Goal: Information Seeking & Learning: Check status

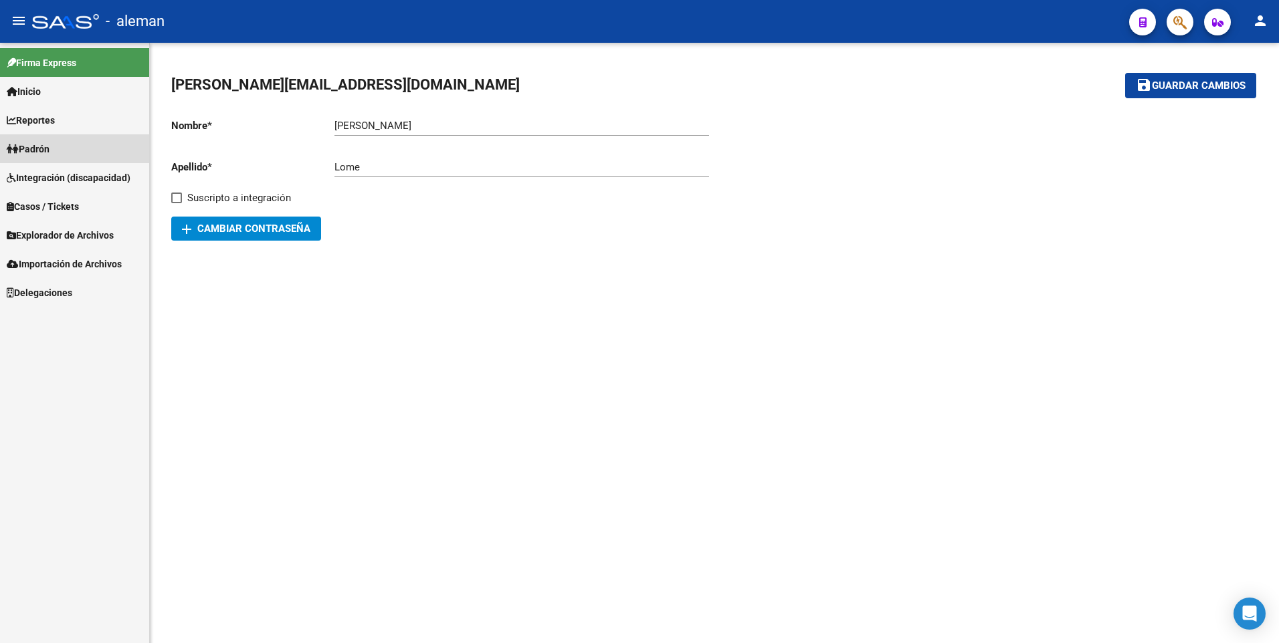
click at [48, 150] on span "Padrón" at bounding box center [28, 149] width 43 height 15
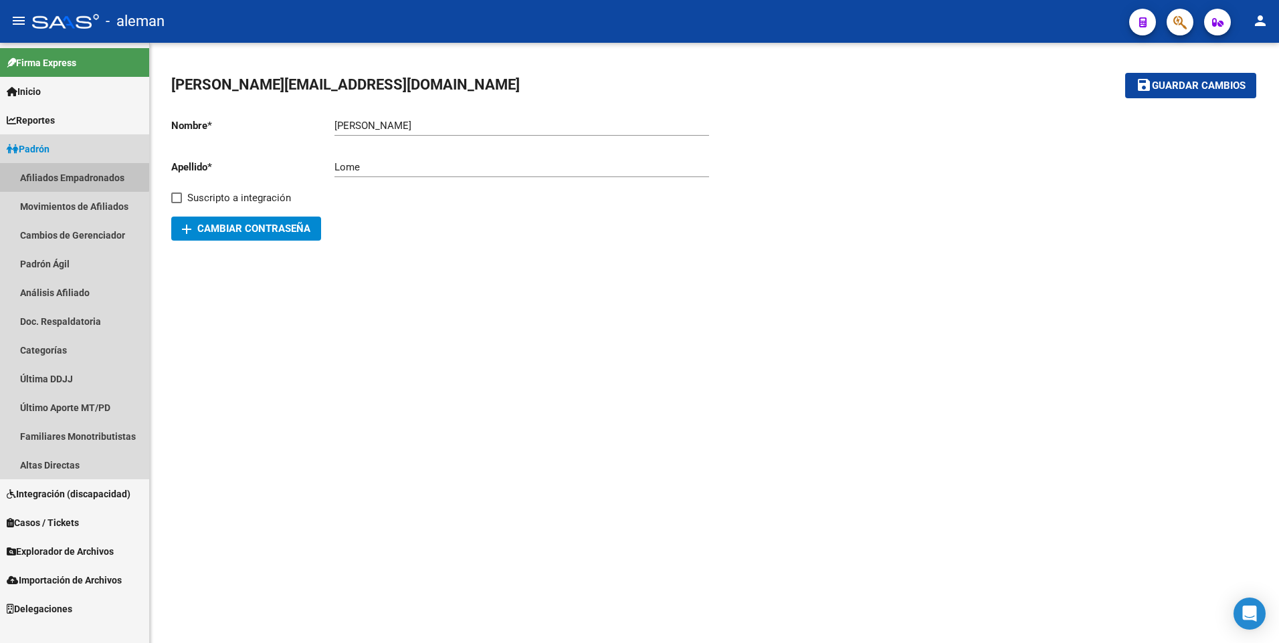
click at [71, 173] on link "Afiliados Empadronados" at bounding box center [74, 177] width 149 height 29
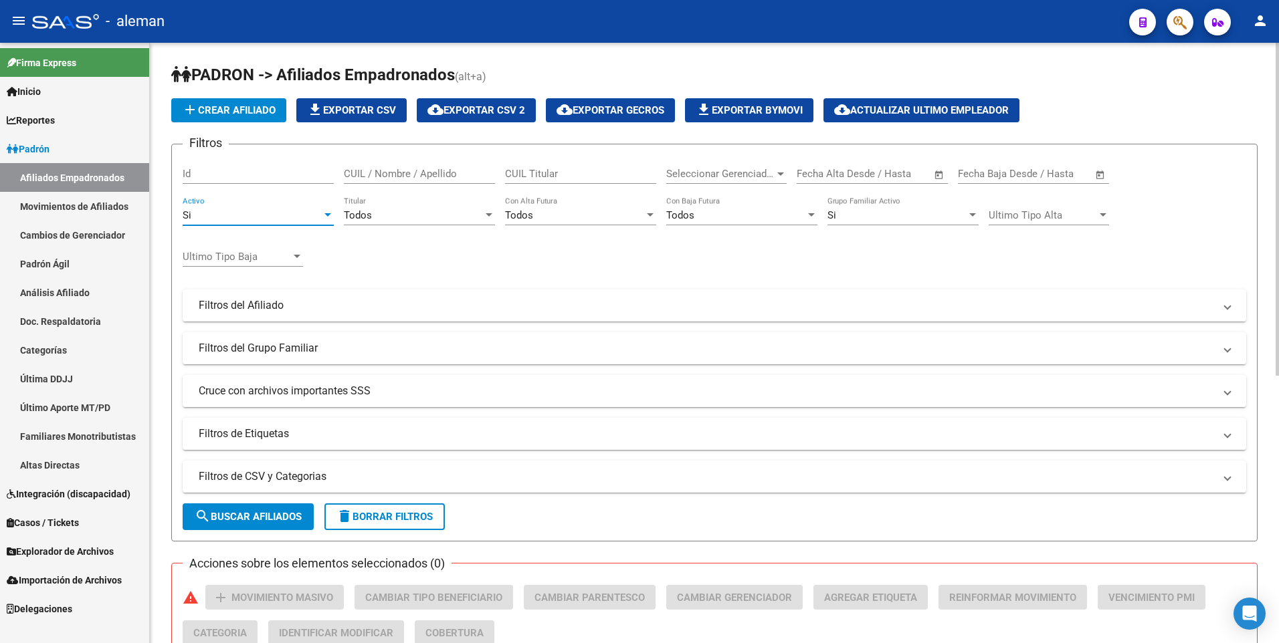
click at [328, 212] on div at bounding box center [328, 215] width 12 height 11
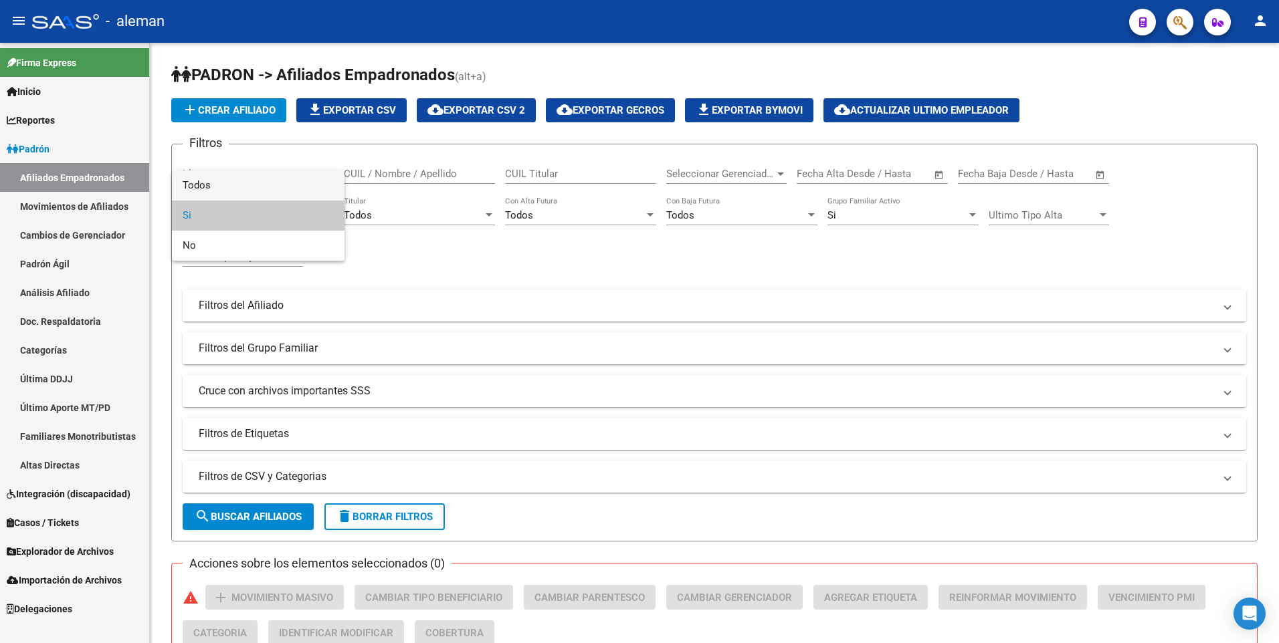
click at [290, 184] on span "Todos" at bounding box center [258, 186] width 151 height 30
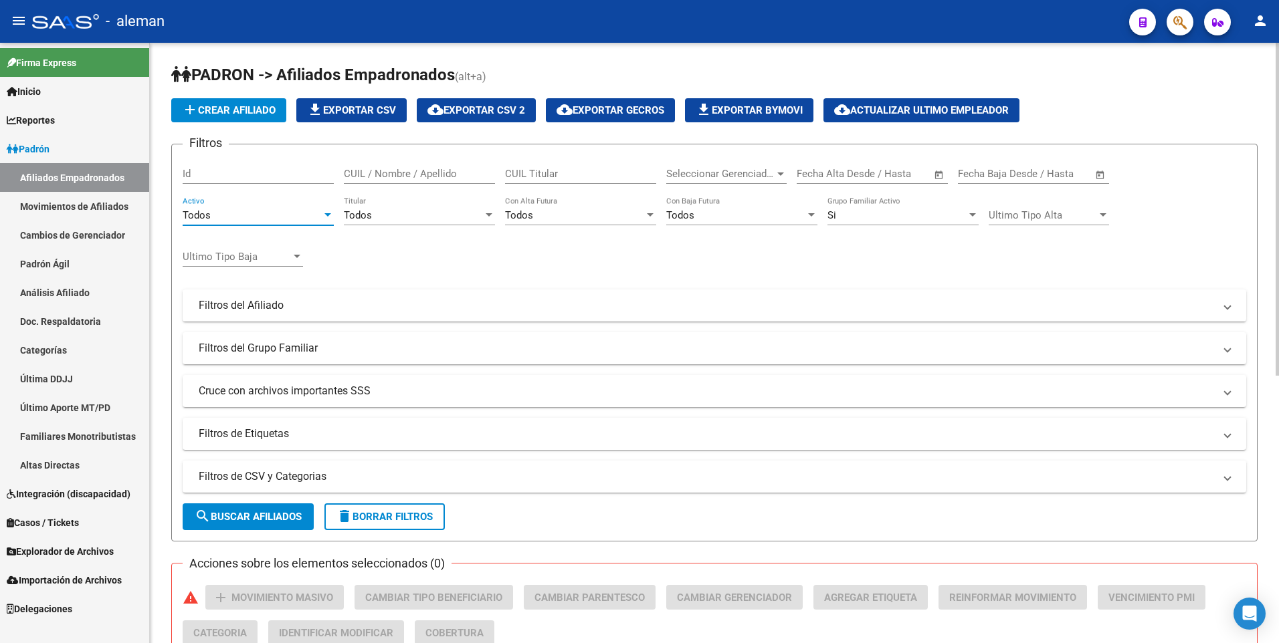
click at [373, 167] on div "CUIL / Nombre / Apellido" at bounding box center [419, 169] width 151 height 29
drag, startPoint x: 414, startPoint y: 173, endPoint x: 324, endPoint y: 167, distance: 89.9
click at [324, 167] on div "Filtros Id 20371208586 CUIL / Nombre / Apellido CUIL Titular Seleccionar Gerenc…" at bounding box center [714, 302] width 1063 height 295
type input "27572406151"
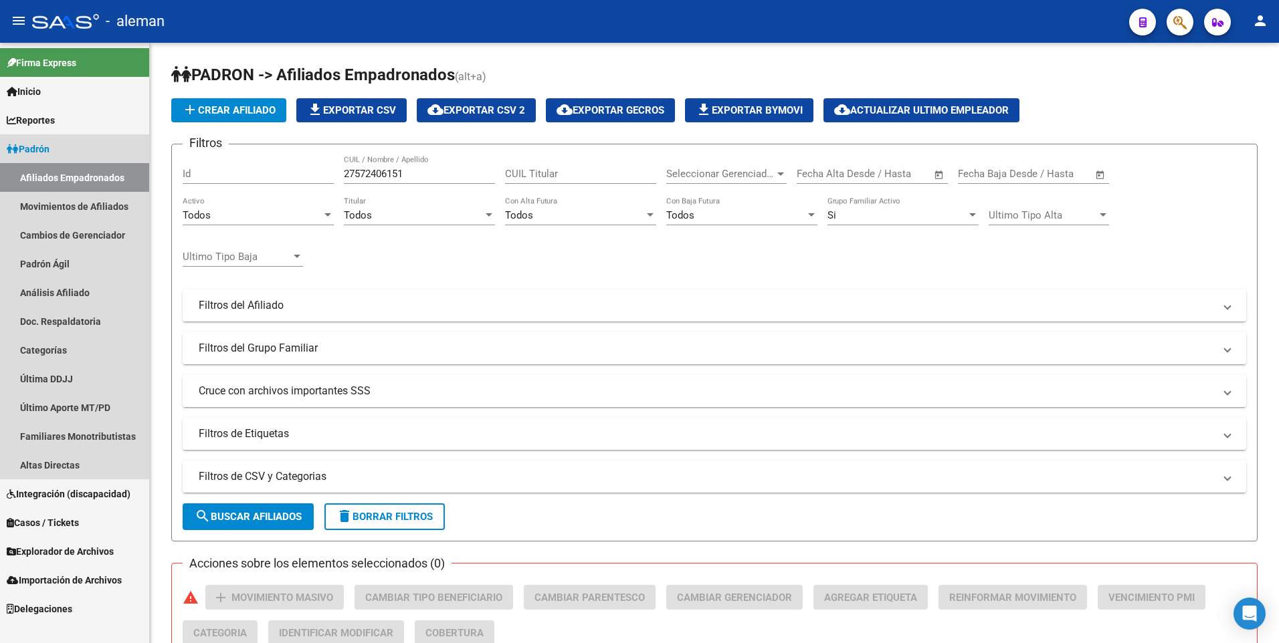
click at [49, 144] on span "Padrón" at bounding box center [28, 149] width 43 height 15
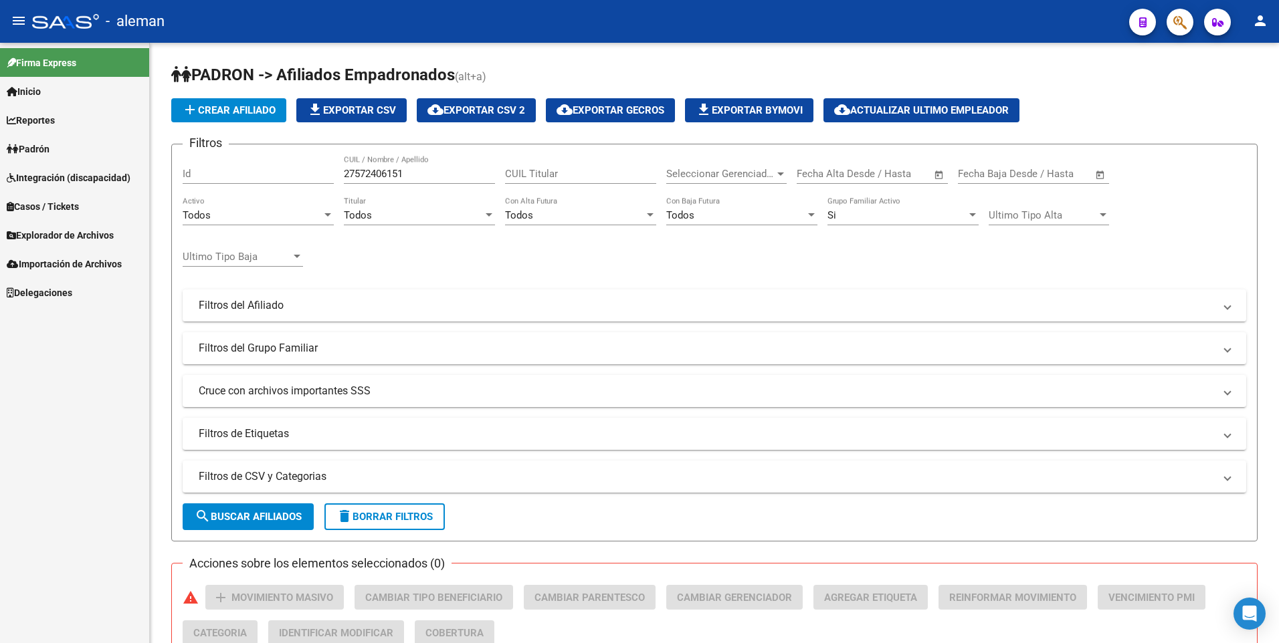
click at [49, 144] on span "Padrón" at bounding box center [28, 149] width 43 height 15
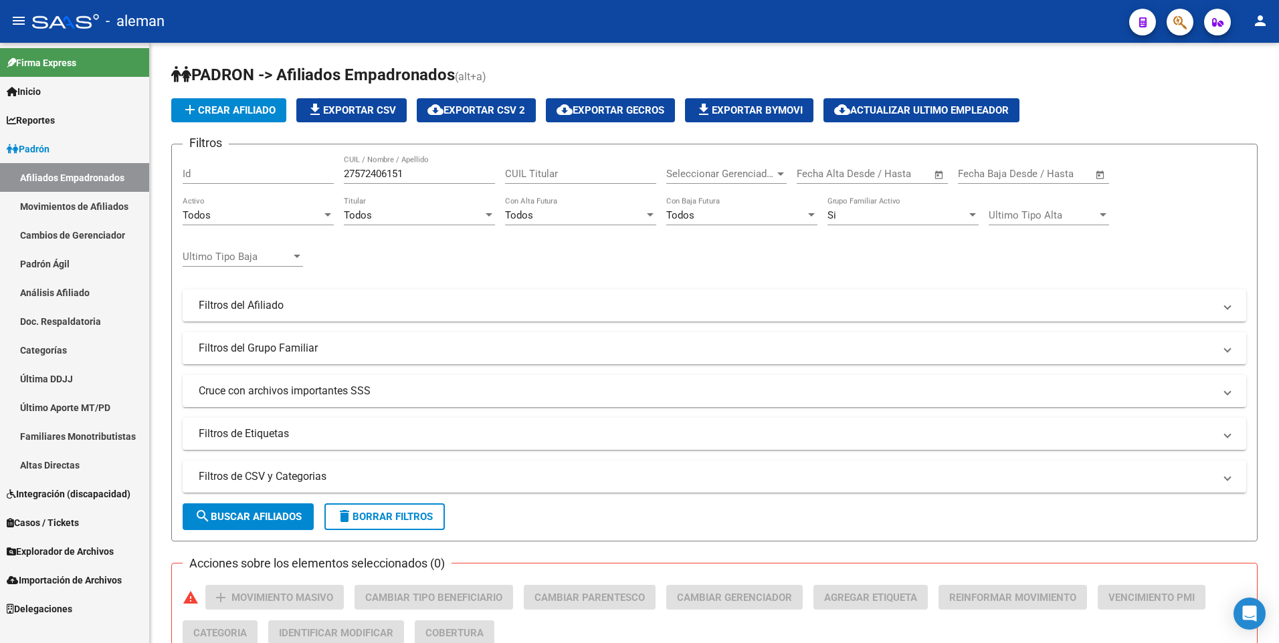
click at [66, 490] on span "Integración (discapacidad)" at bounding box center [69, 494] width 124 height 15
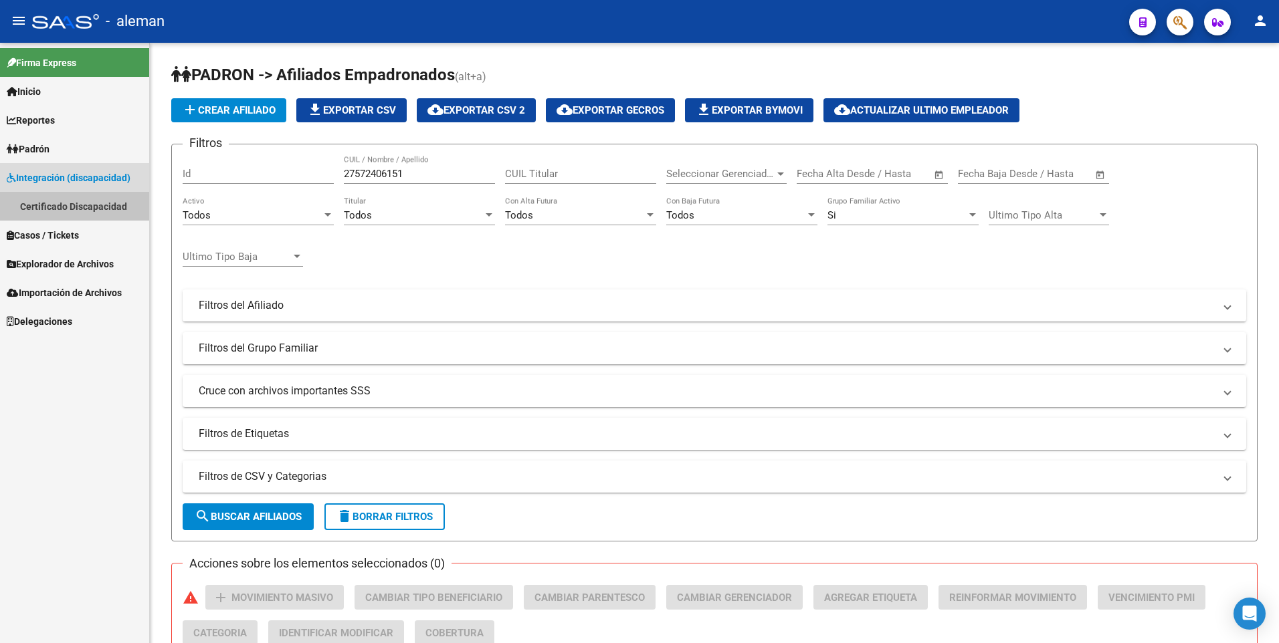
click at [56, 197] on link "Certificado Discapacidad" at bounding box center [74, 206] width 149 height 29
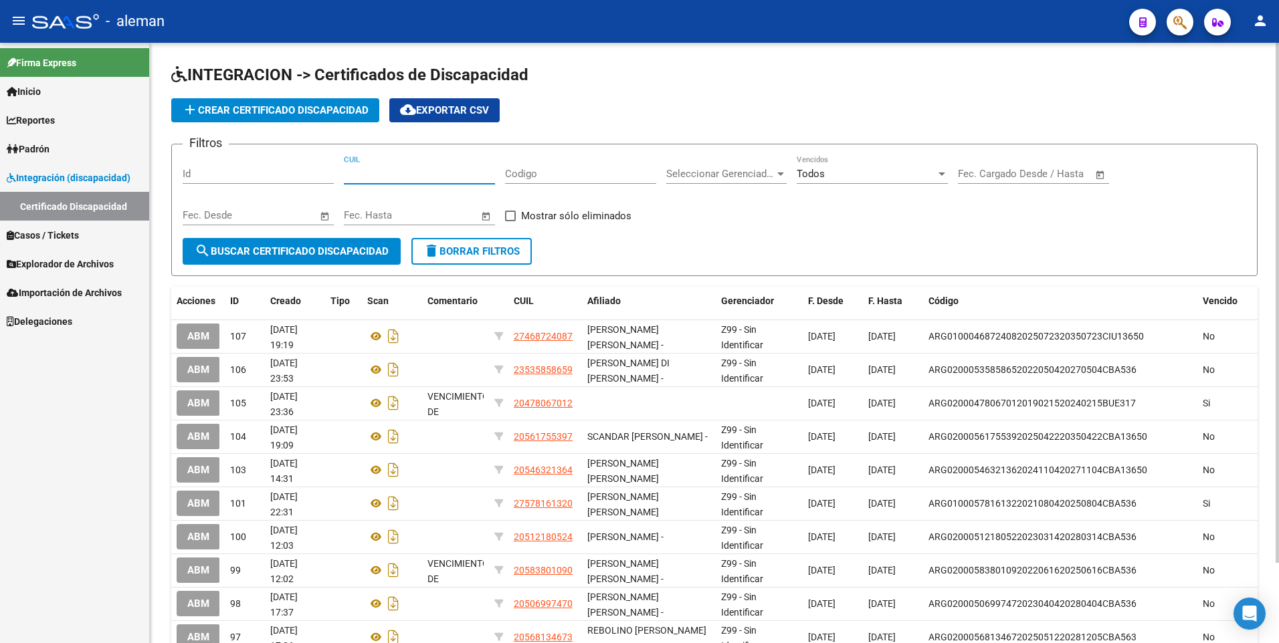
click at [397, 171] on input "CUIL" at bounding box center [419, 174] width 151 height 12
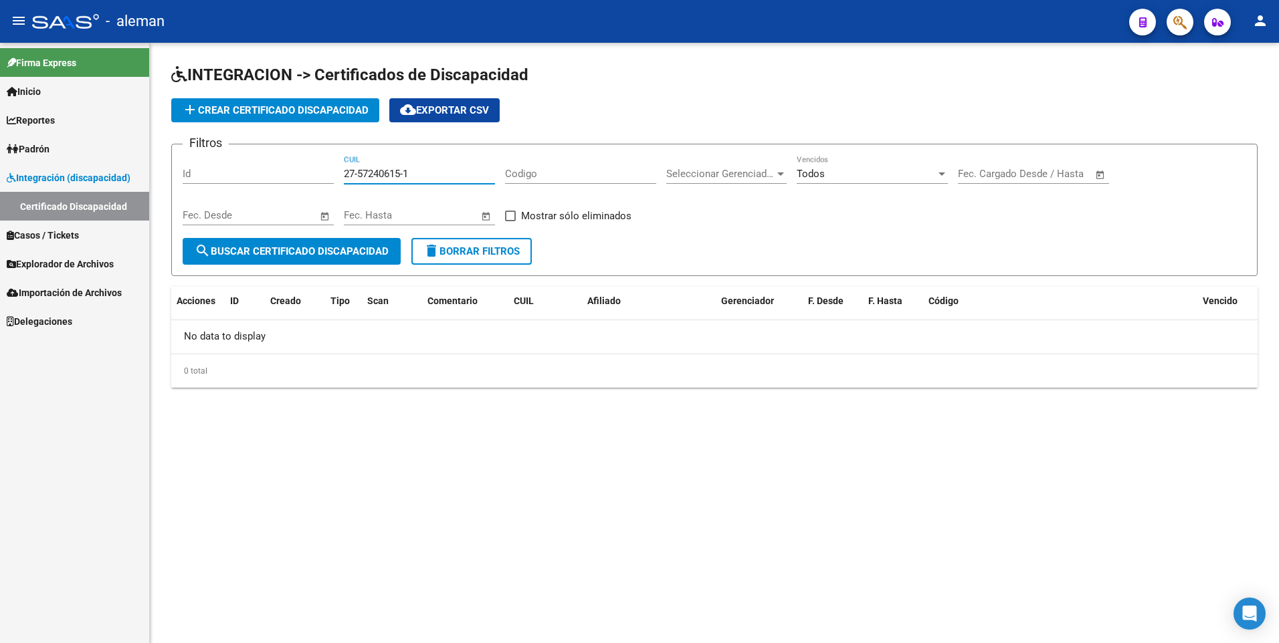
type input "27-57240615-1"
click at [42, 146] on span "Padrón" at bounding box center [28, 149] width 43 height 15
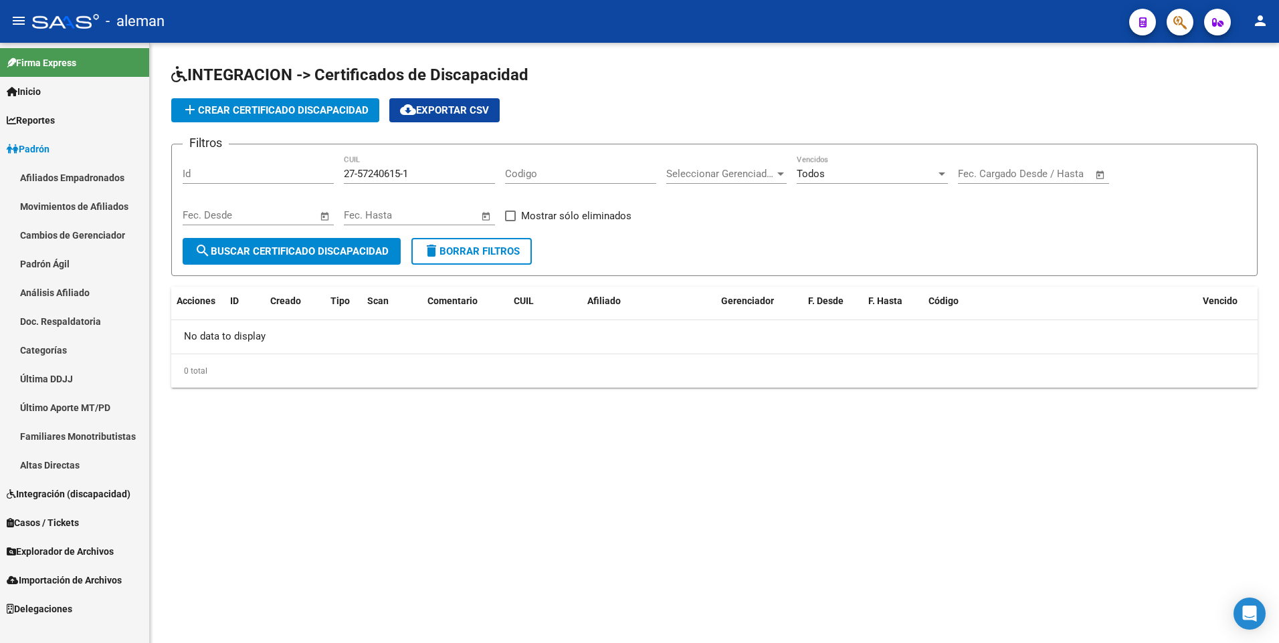
click at [64, 548] on span "Explorador de Archivos" at bounding box center [60, 551] width 107 height 15
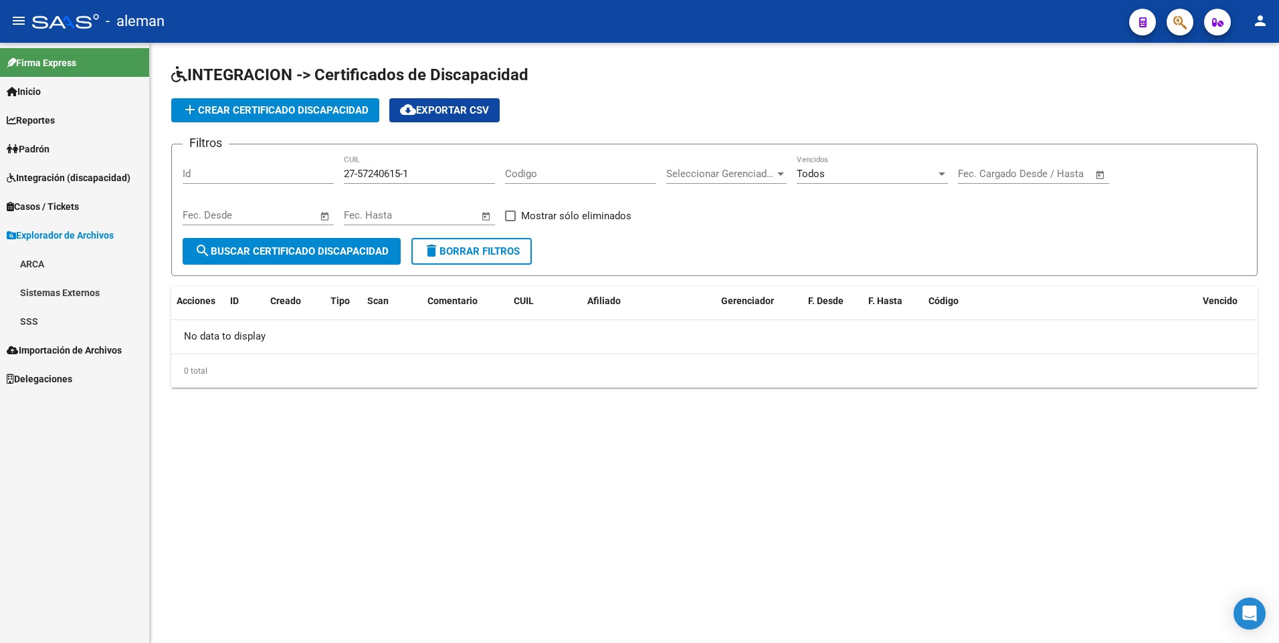
click at [1184, 16] on icon "button" at bounding box center [1179, 22] width 13 height 15
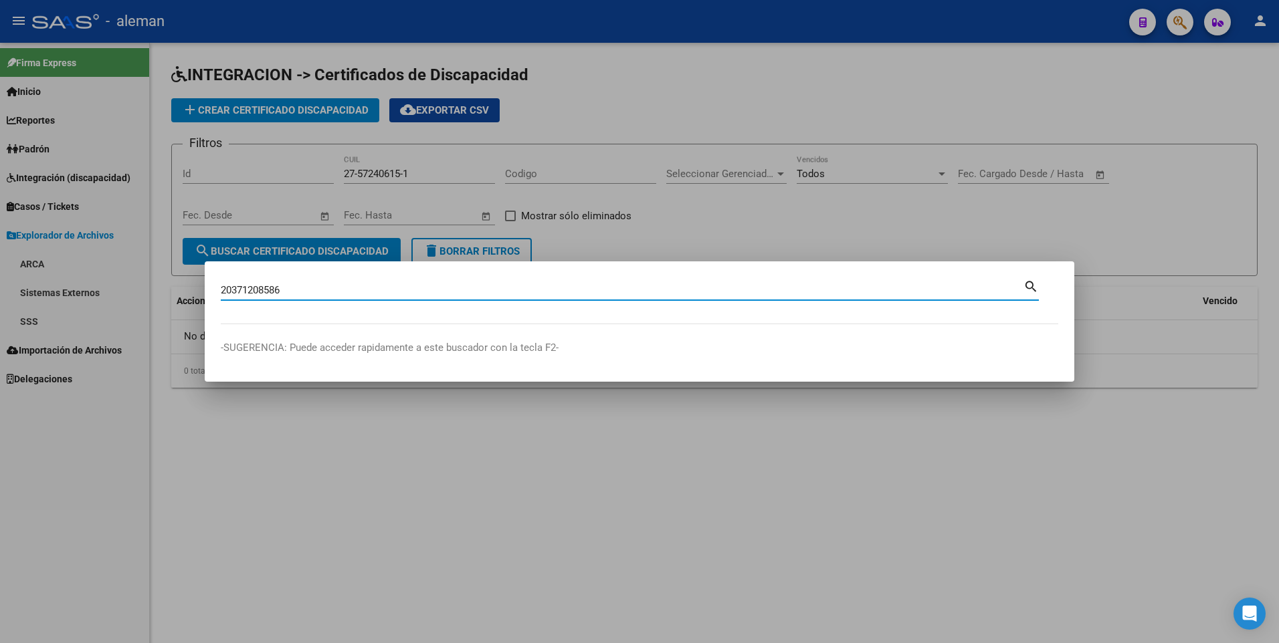
type input "20371208586"
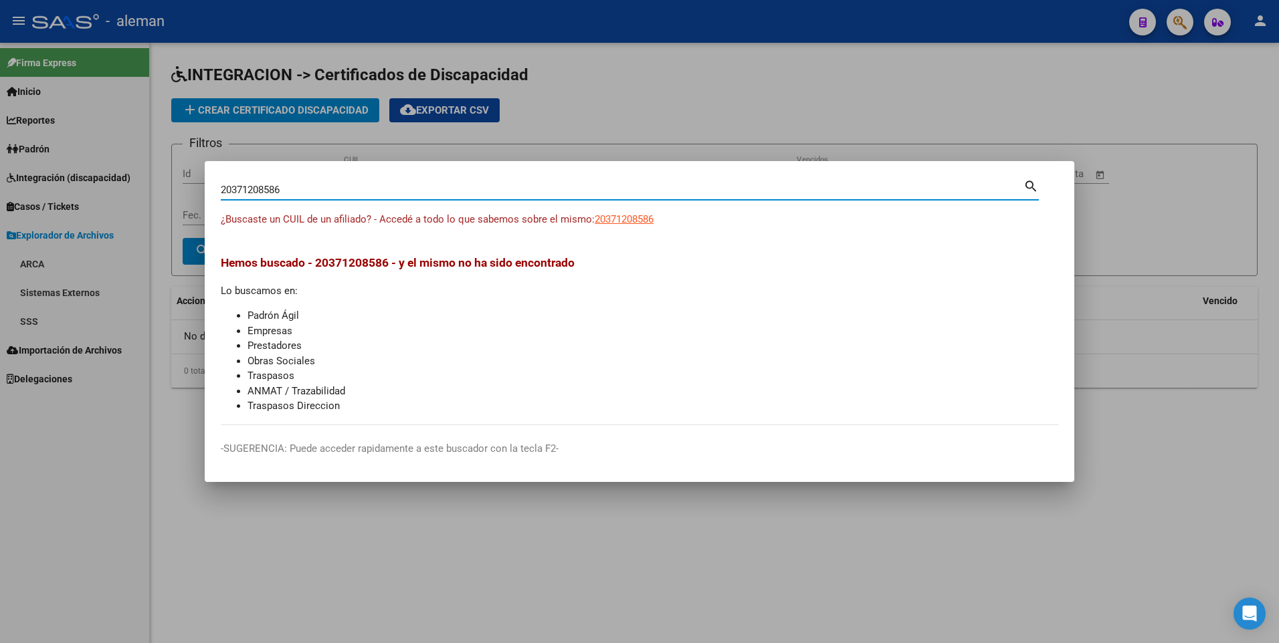
click at [1128, 221] on div at bounding box center [639, 321] width 1279 height 643
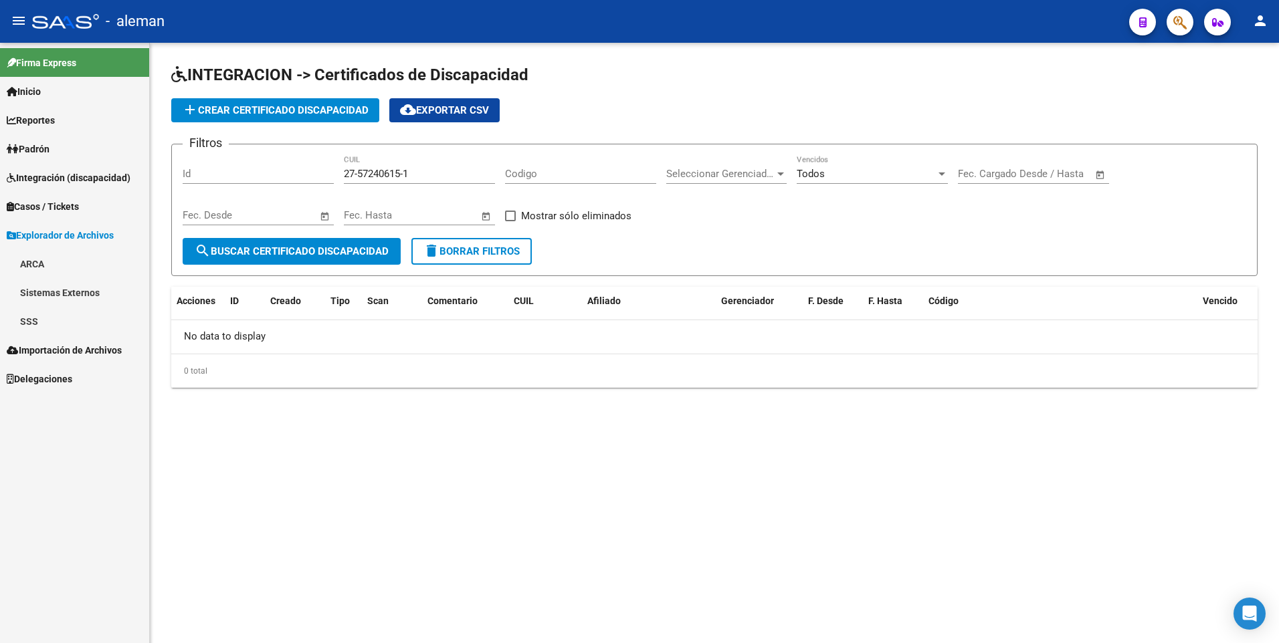
click at [45, 146] on span "Padrón" at bounding box center [28, 149] width 43 height 15
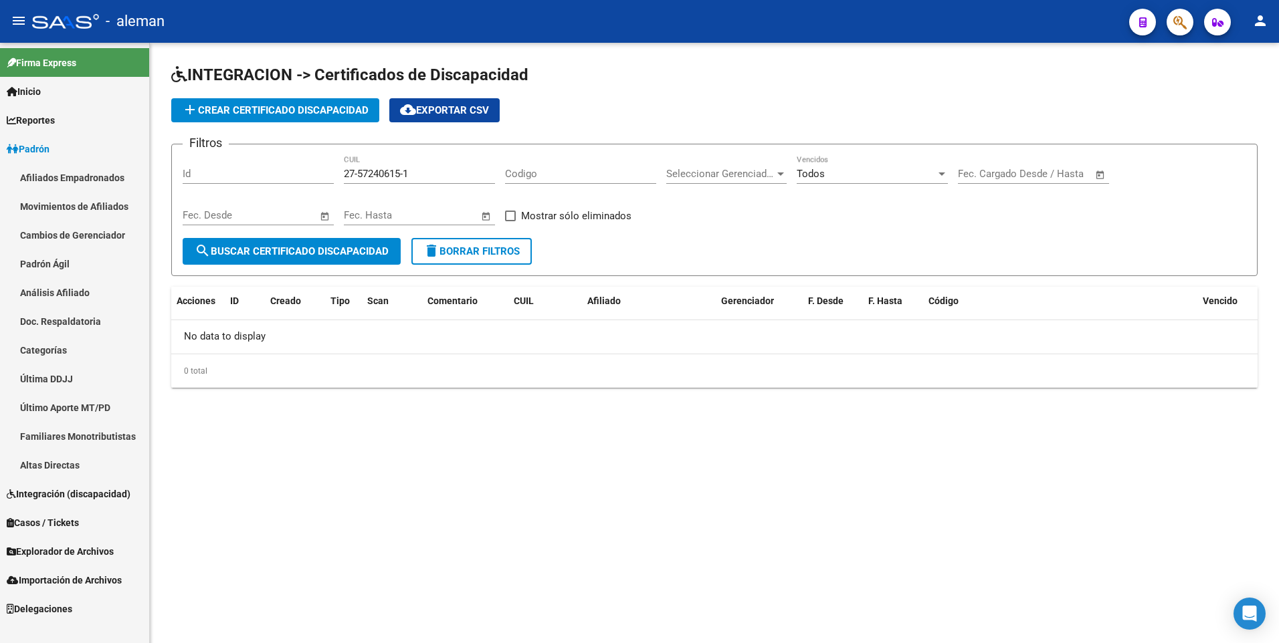
click at [45, 144] on span "Padrón" at bounding box center [28, 149] width 43 height 15
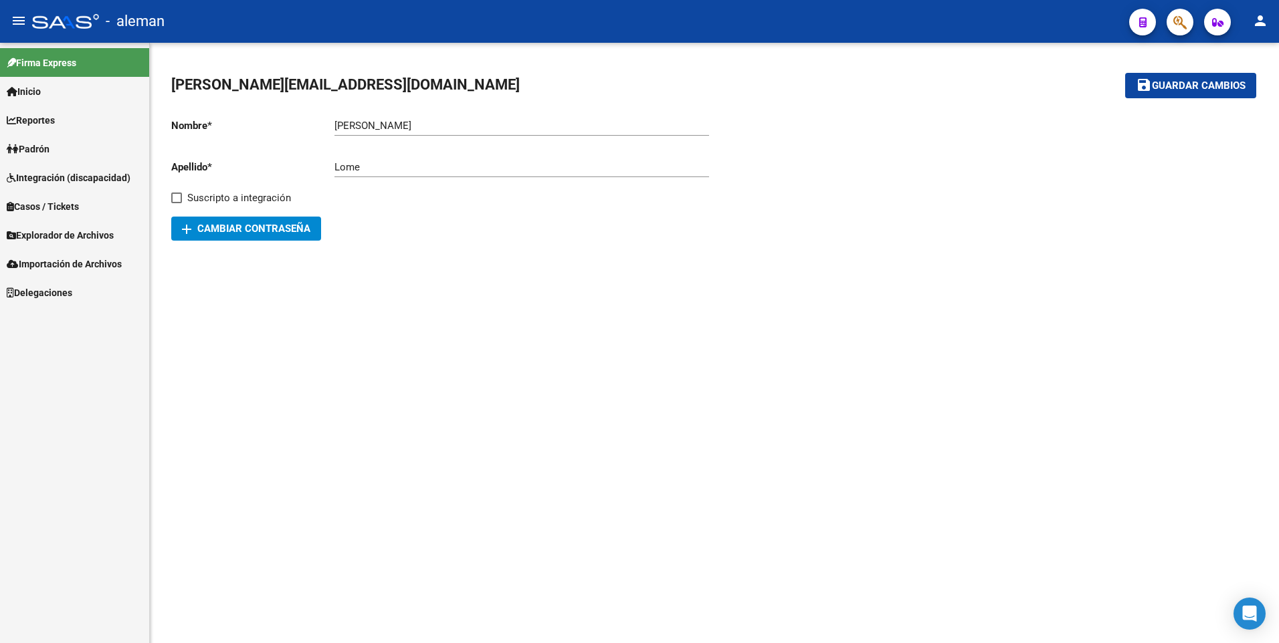
click at [49, 146] on span "Padrón" at bounding box center [28, 149] width 43 height 15
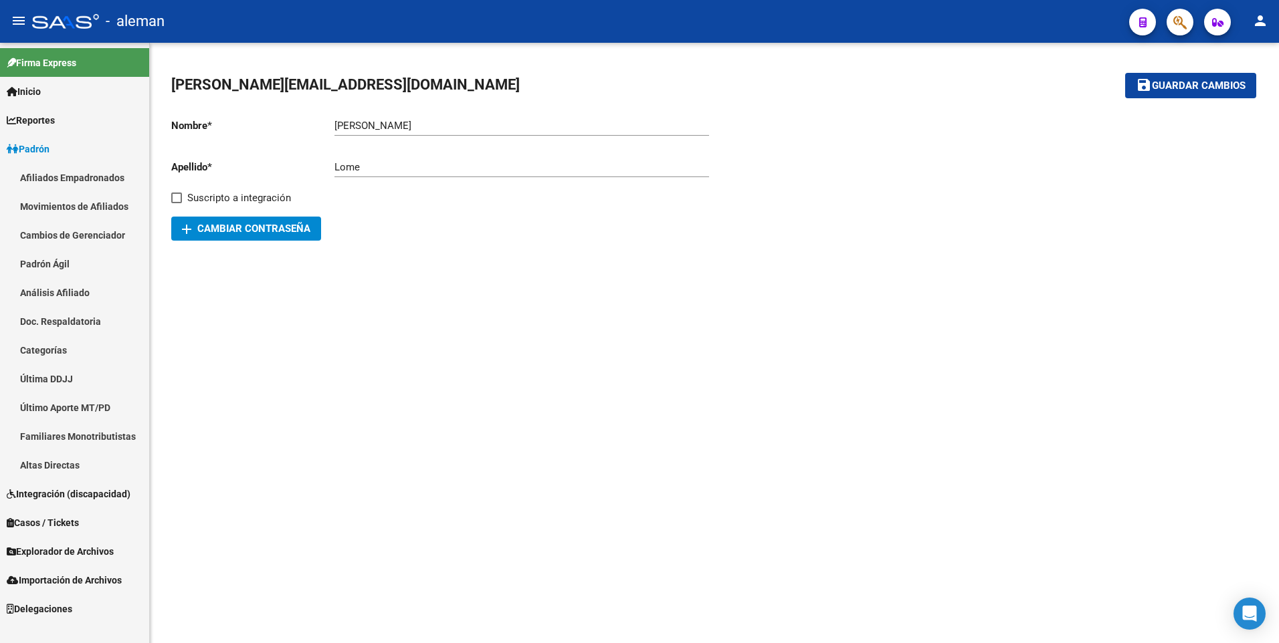
click at [73, 178] on link "Afiliados Empadronados" at bounding box center [74, 177] width 149 height 29
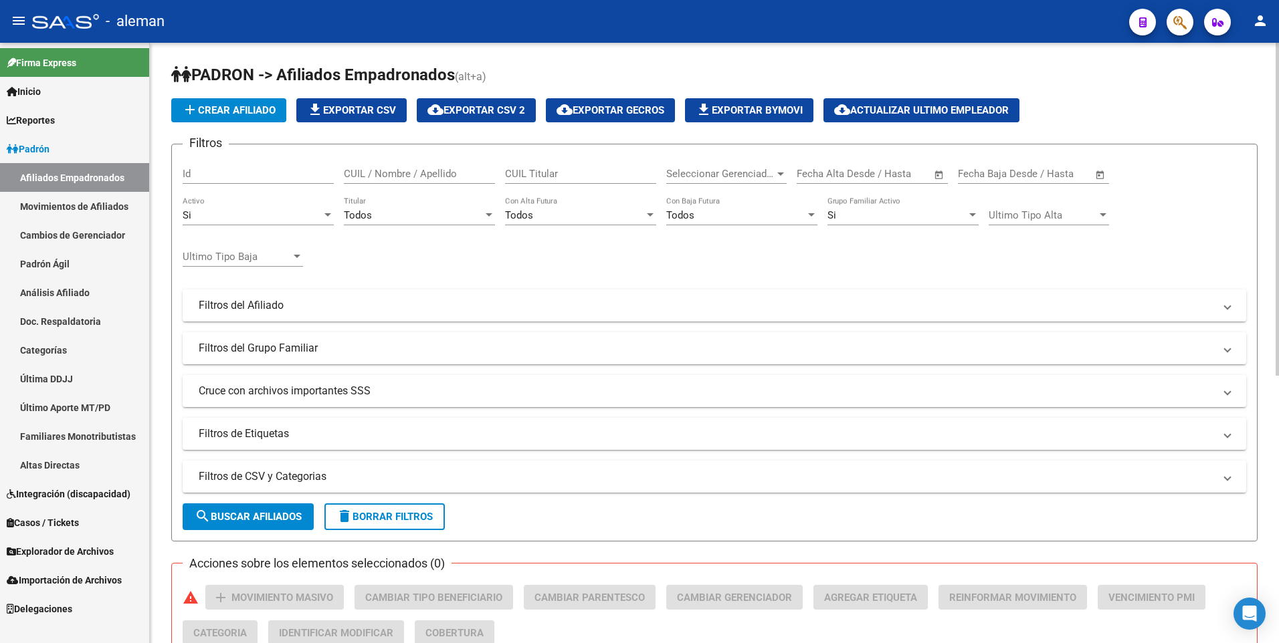
click at [325, 212] on div at bounding box center [328, 215] width 12 height 11
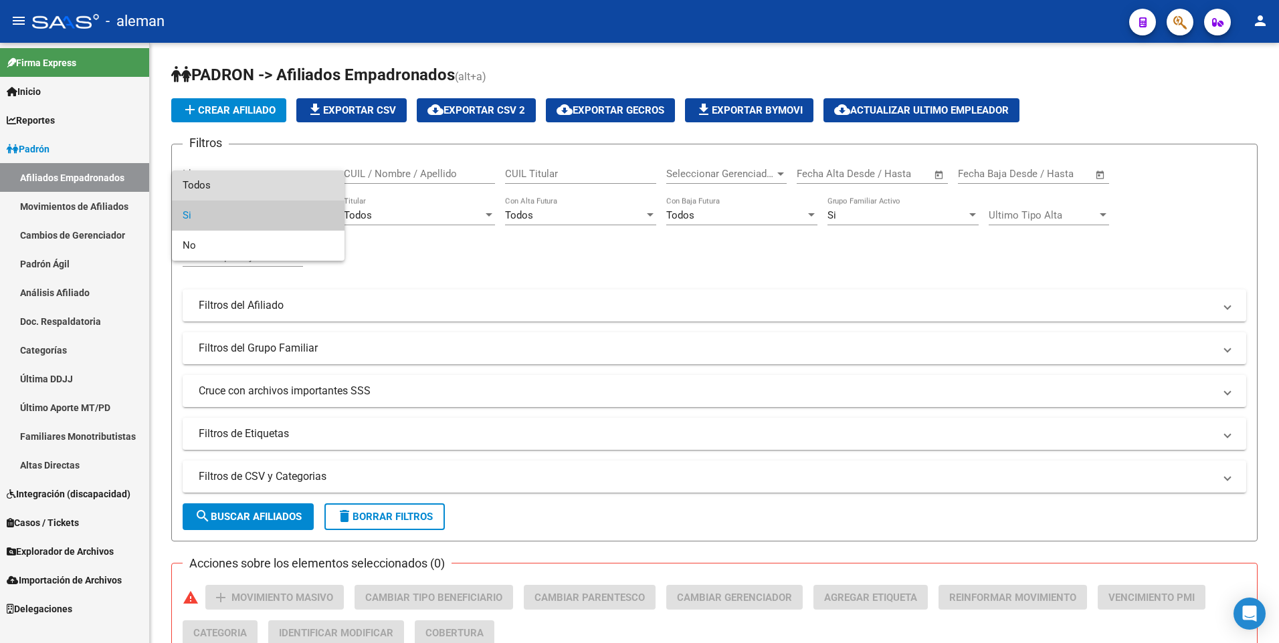
click at [303, 189] on span "Todos" at bounding box center [258, 186] width 151 height 30
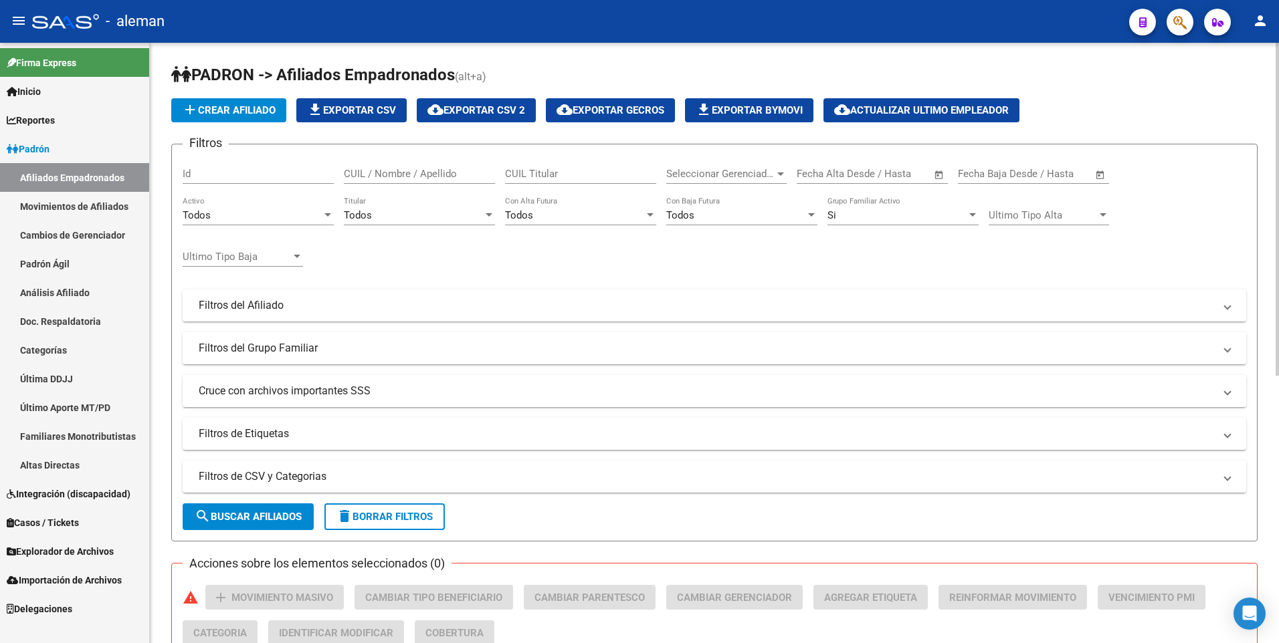
click at [367, 167] on div "CUIL / Nombre / Apellido" at bounding box center [419, 169] width 151 height 29
click at [388, 176] on input "SANCHEZCANDELA" at bounding box center [419, 174] width 151 height 12
type input "[PERSON_NAME]"
drag, startPoint x: 447, startPoint y: 171, endPoint x: 334, endPoint y: 171, distance: 113.0
click at [334, 171] on div "Filtros Id [PERSON_NAME] CUIL / Nombre / Apellido CUIL Titular Seleccionar Gere…" at bounding box center [714, 302] width 1063 height 295
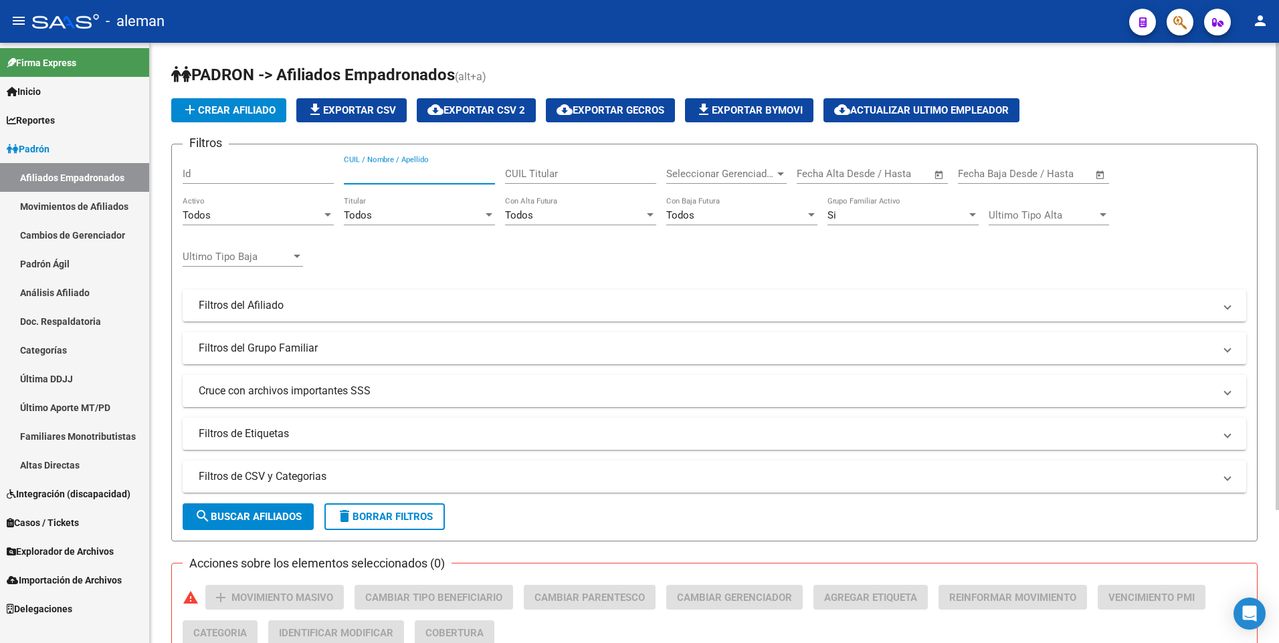
click at [510, 171] on input "CUIL Titular" at bounding box center [580, 174] width 151 height 12
paste input "27443922690"
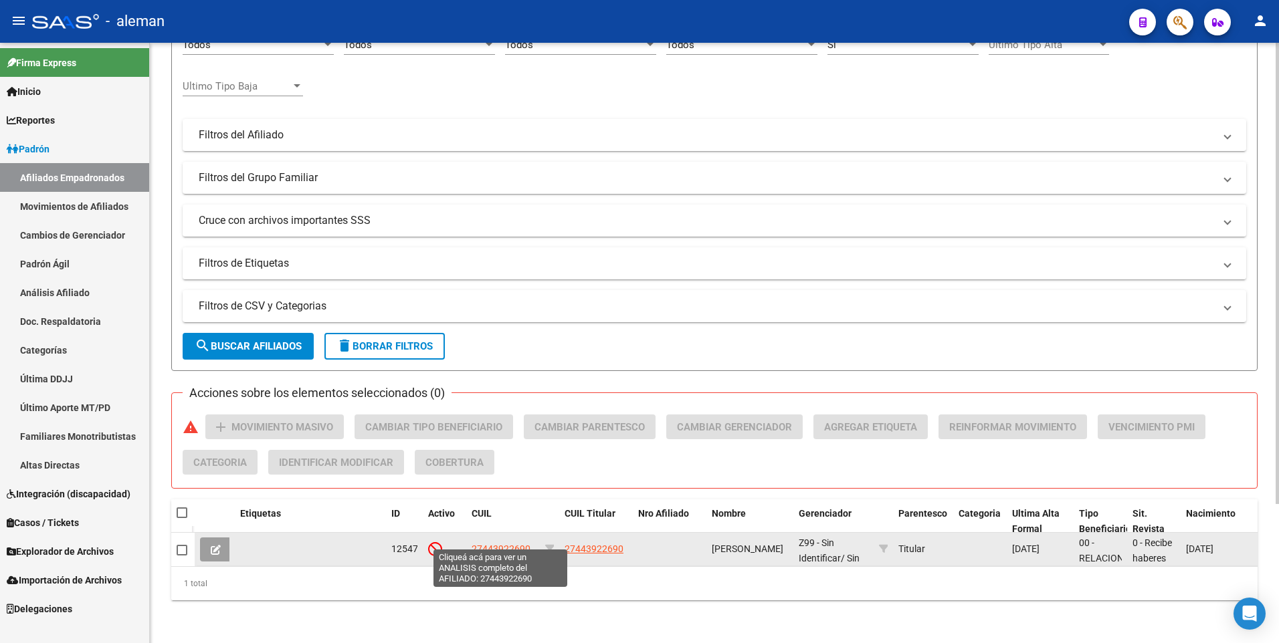
type input "27443922690"
click at [501, 544] on span "27443922690" at bounding box center [500, 549] width 59 height 11
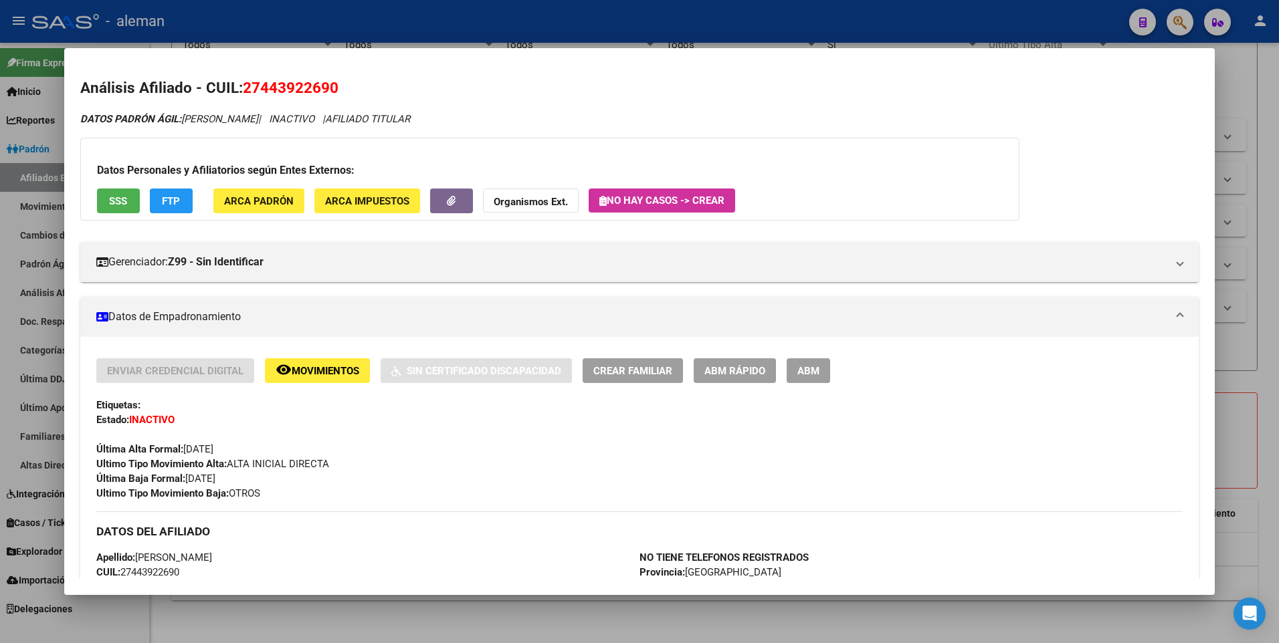
click at [1265, 145] on div at bounding box center [639, 321] width 1279 height 643
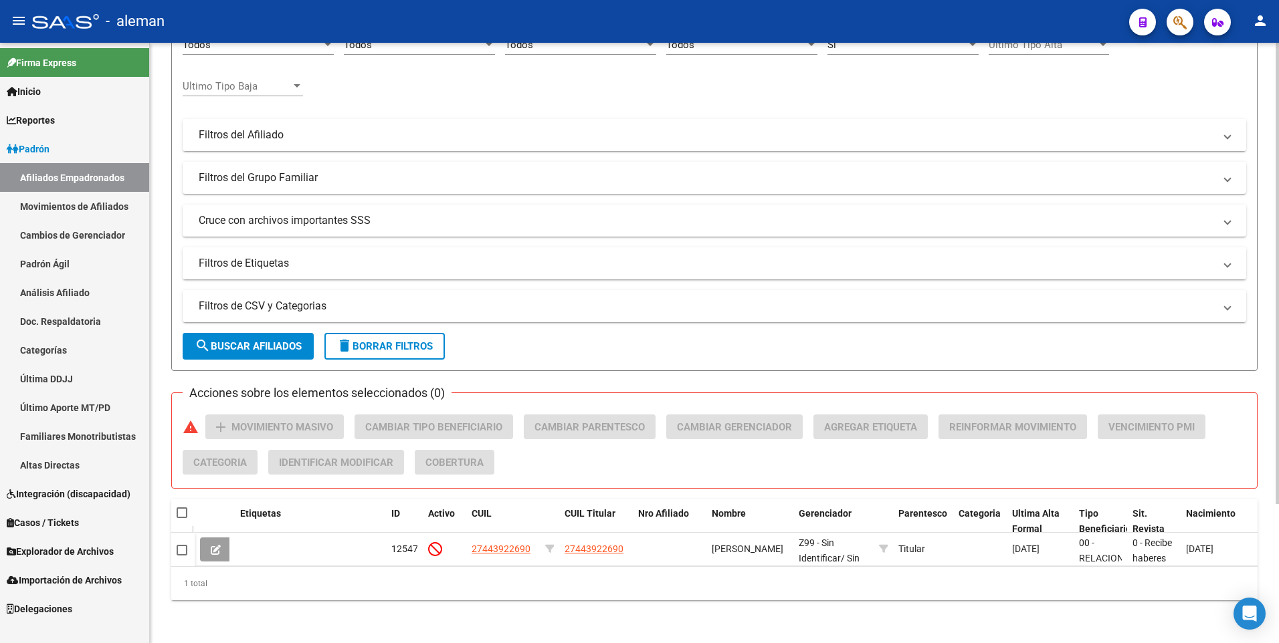
scroll to position [0, 0]
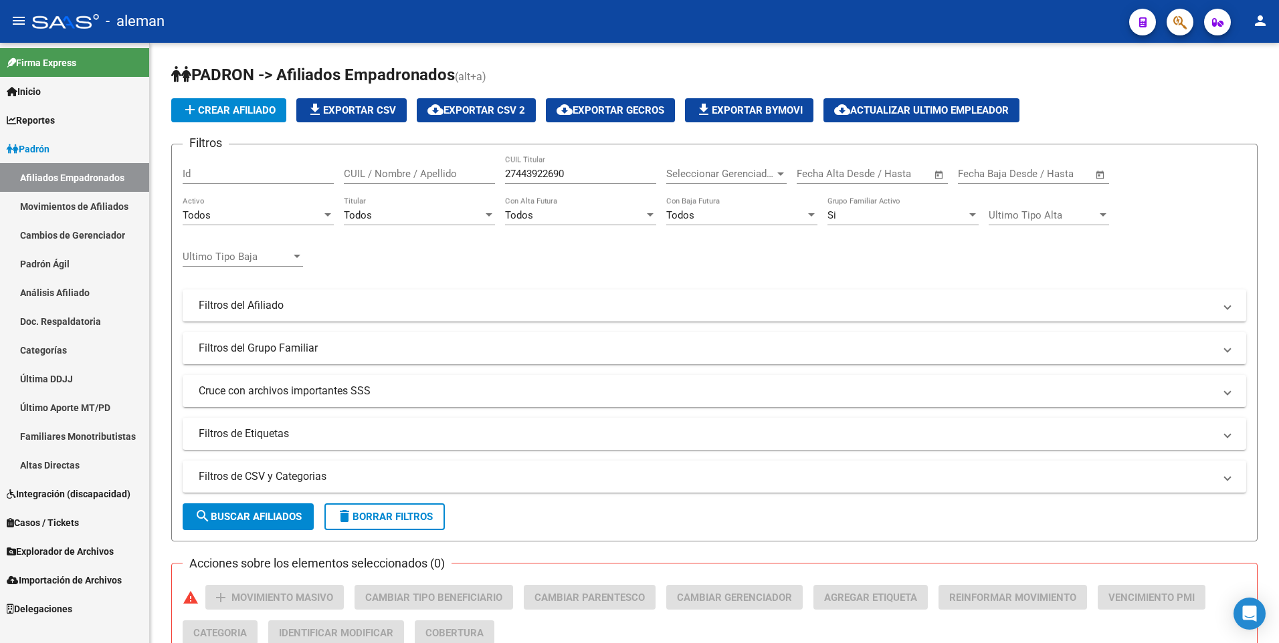
click at [49, 147] on span "Padrón" at bounding box center [28, 149] width 43 height 15
